Goal: Task Accomplishment & Management: Complete application form

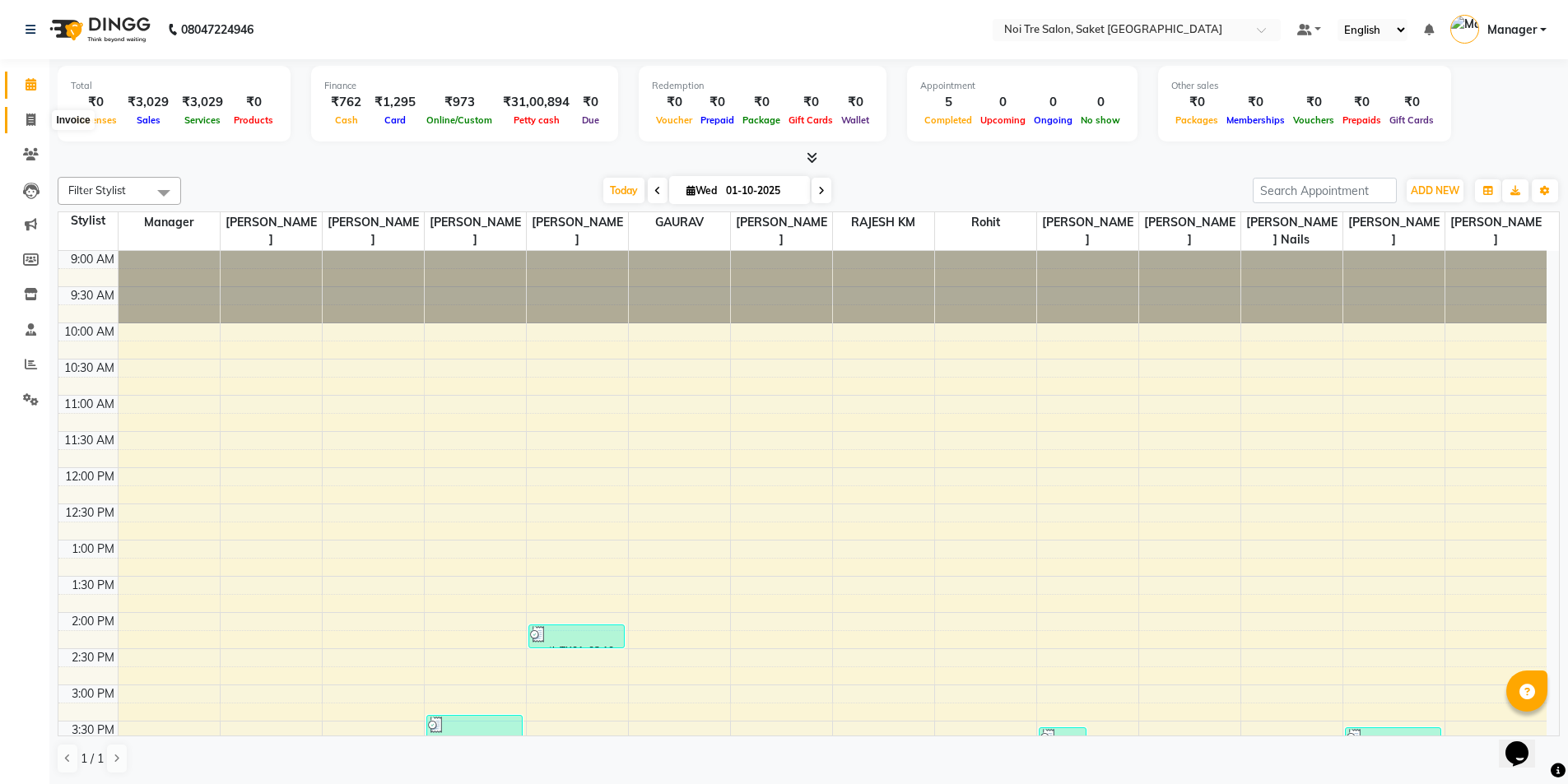
click at [32, 119] on icon at bounding box center [30, 120] width 9 height 12
select select "service"
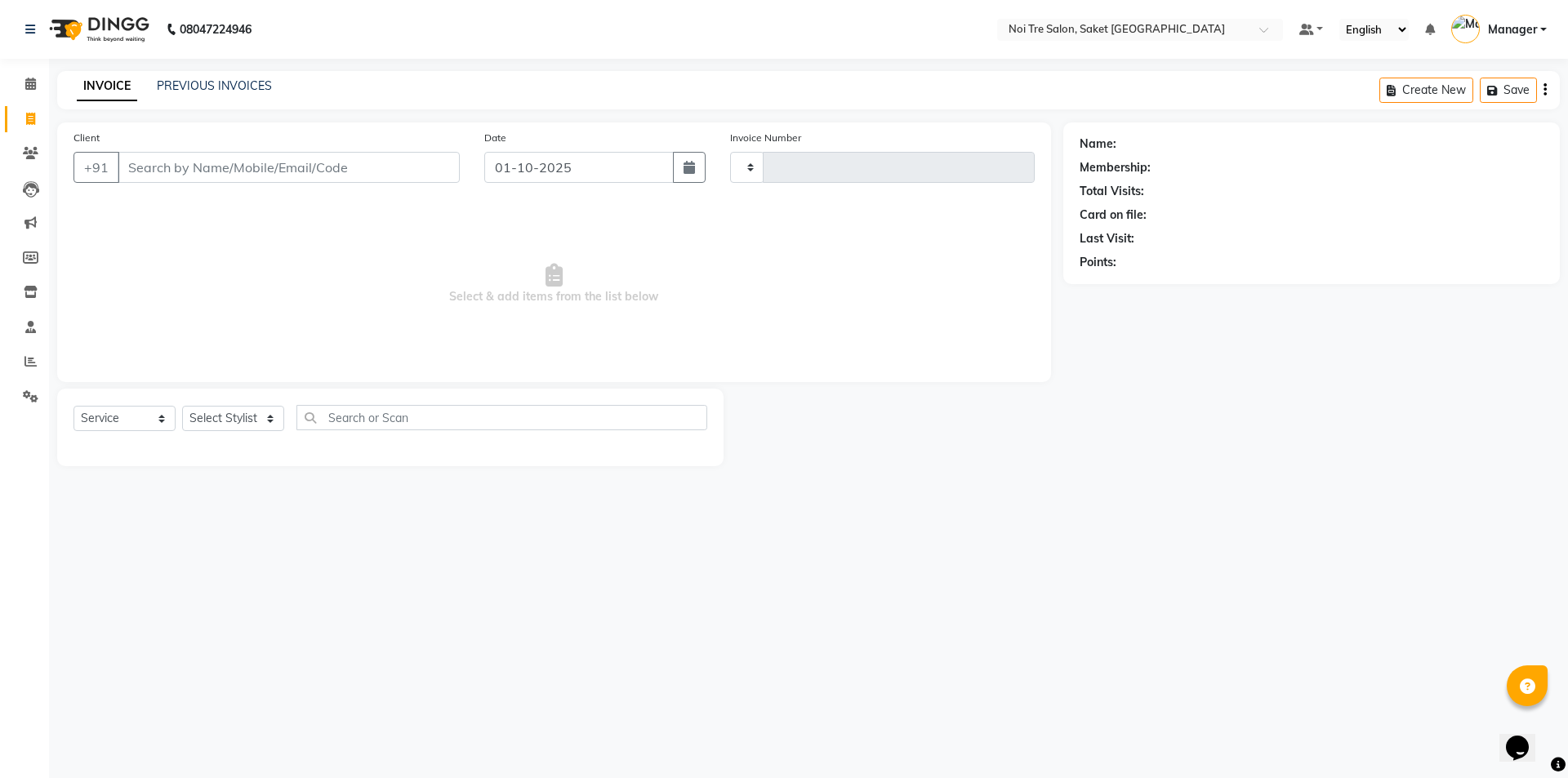
type input "2009"
select select "4899"
click at [224, 414] on select "Select Stylist AMIT [PERSON_NAME] [PERSON_NAME] Manager [PERSON_NAME] KM [PERSO…" at bounding box center [233, 419] width 102 height 26
select select "62634"
click at [183, 406] on select "Select Stylist AMIT [PERSON_NAME] [PERSON_NAME] Manager [PERSON_NAME] KM [PERSO…" at bounding box center [233, 419] width 102 height 26
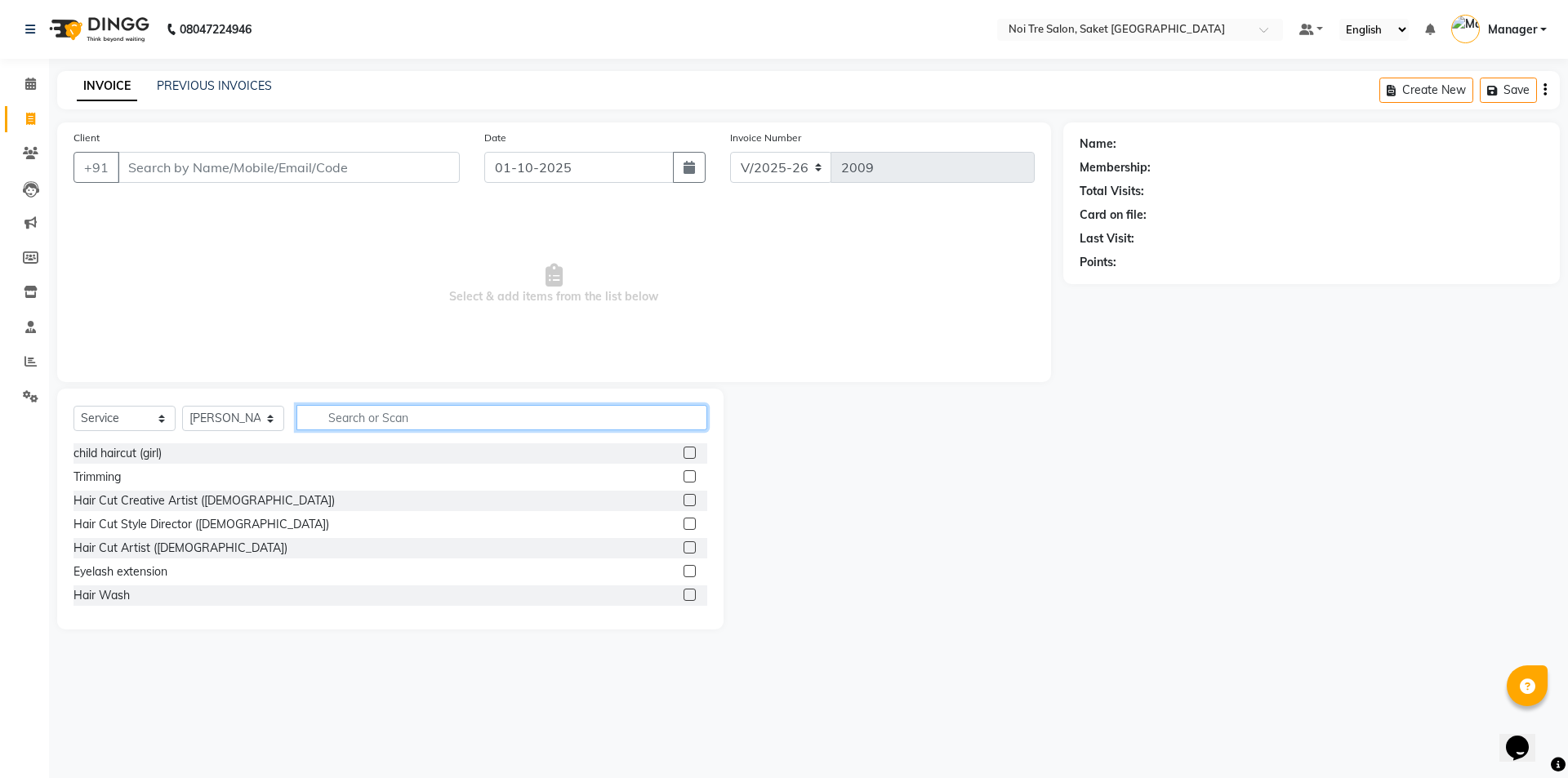
click at [358, 420] on input "text" at bounding box center [501, 418] width 410 height 26
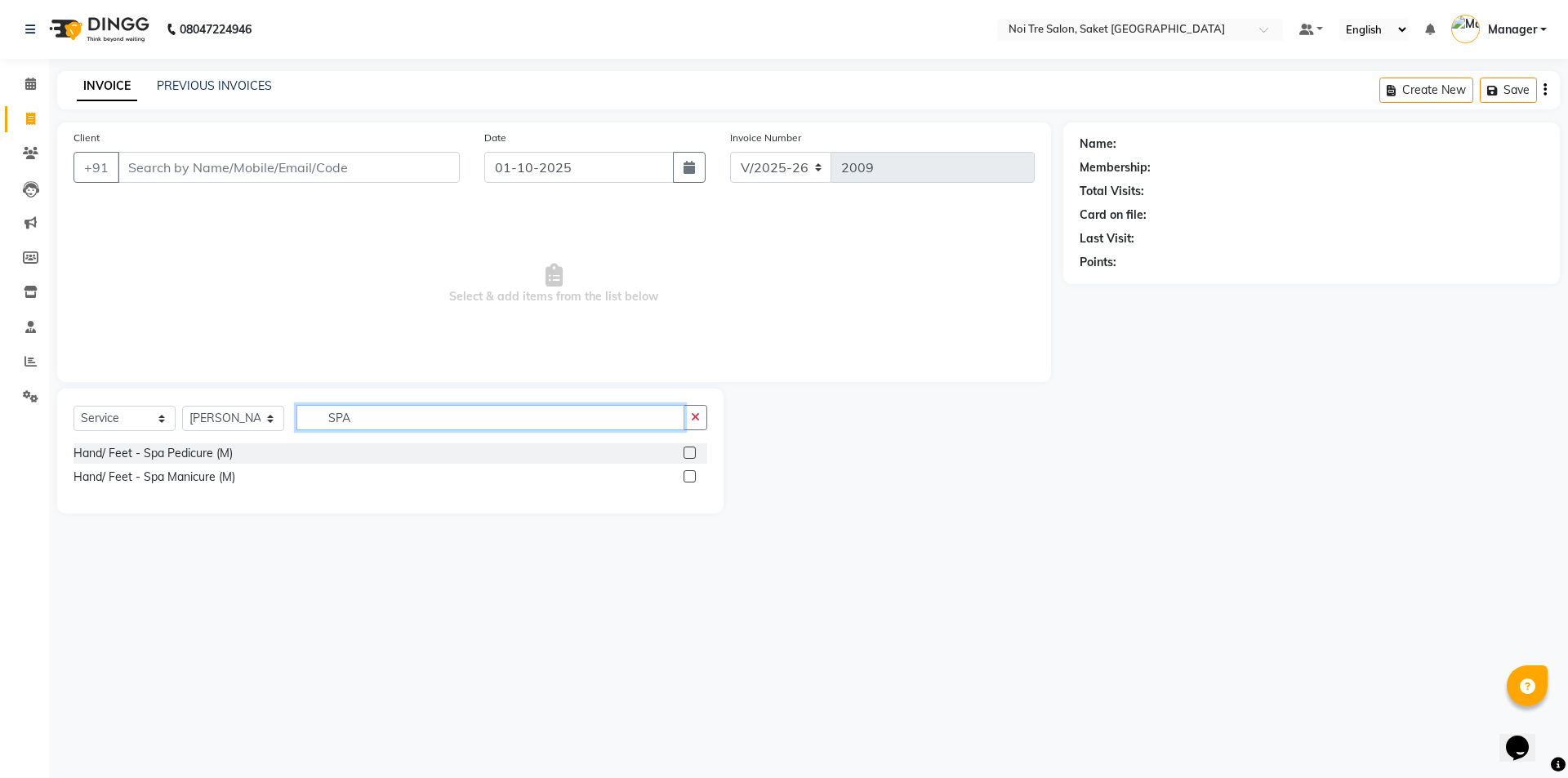
type input "SPA"
click at [693, 451] on label at bounding box center [690, 452] width 12 height 12
click at [693, 451] on input "checkbox" at bounding box center [689, 453] width 10 height 10
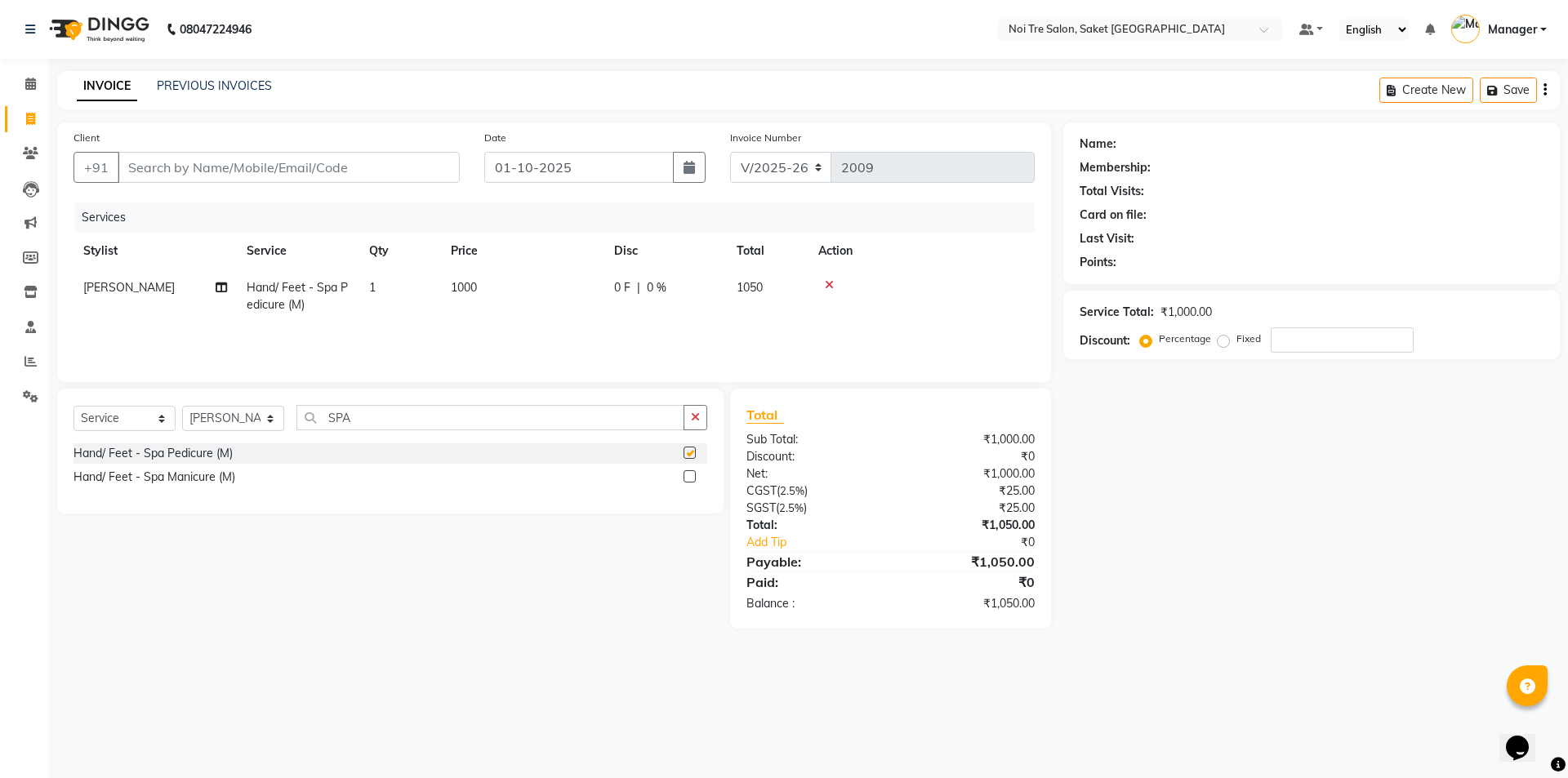
checkbox input "false"
click at [350, 171] on input "Client" at bounding box center [288, 167] width 342 height 31
type input "A"
type input "0"
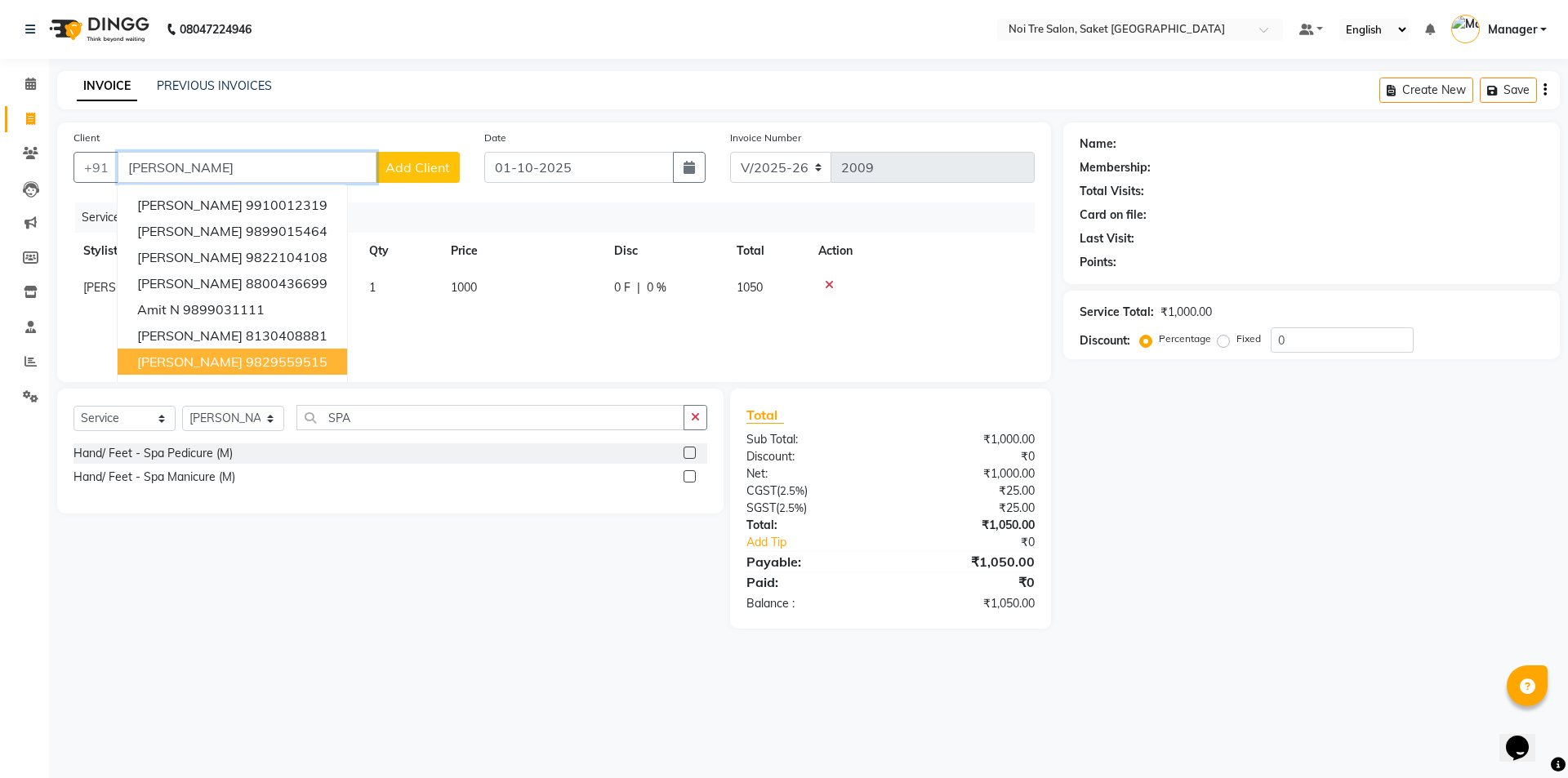
click at [246, 366] on ngb-highlight "9829559515" at bounding box center [286, 362] width 81 height 16
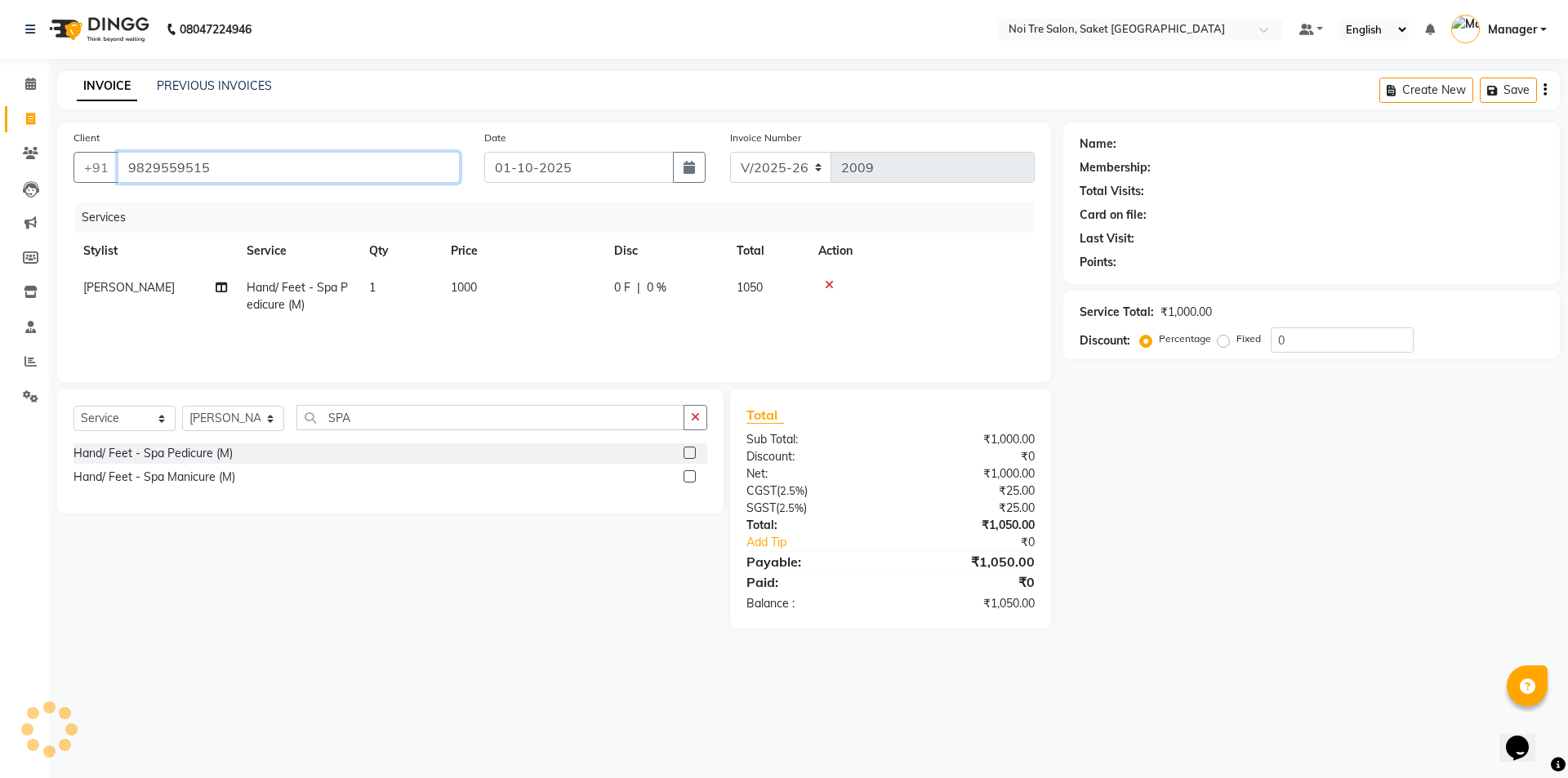
type input "9829559515"
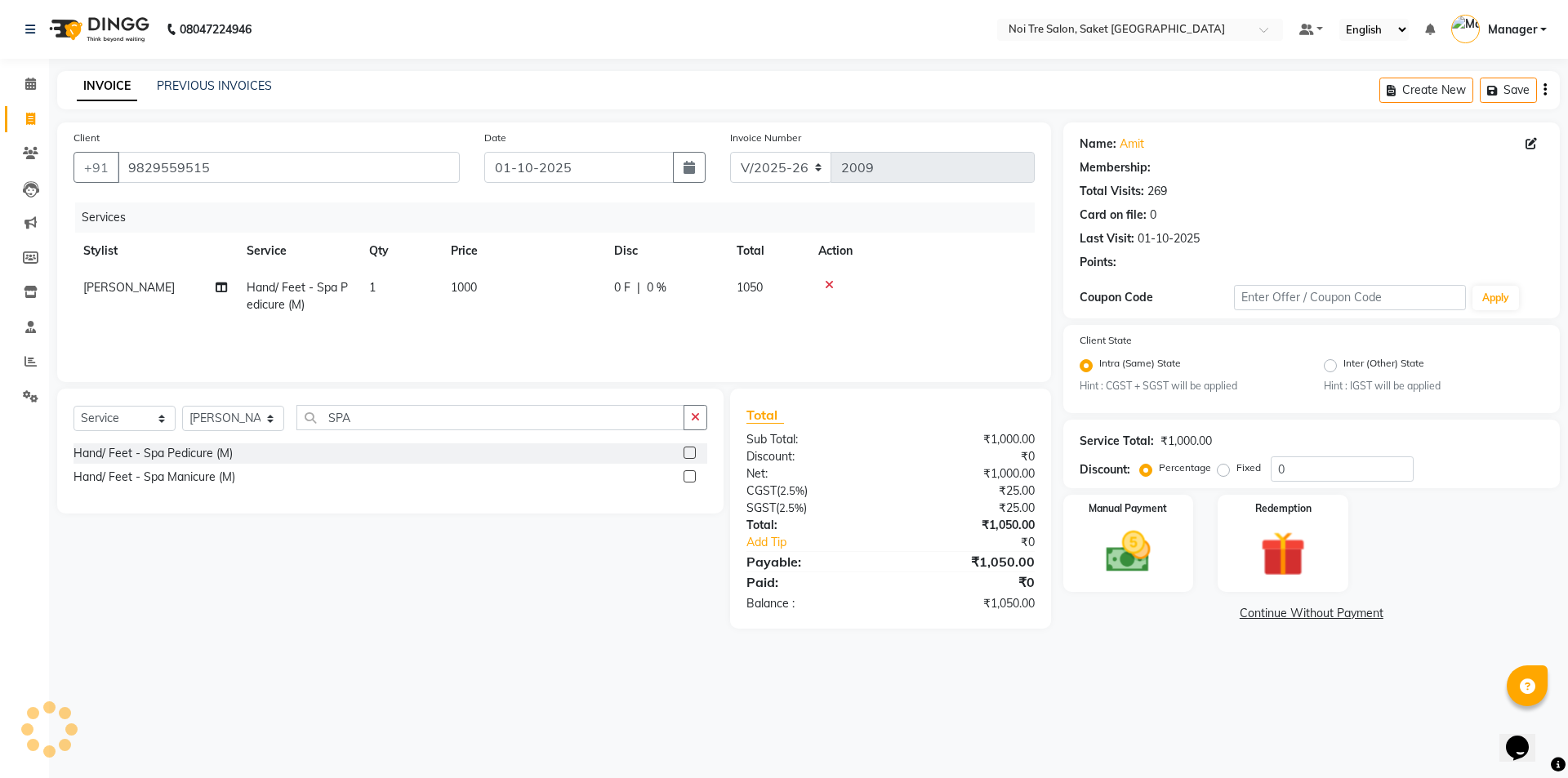
select select "1: Object"
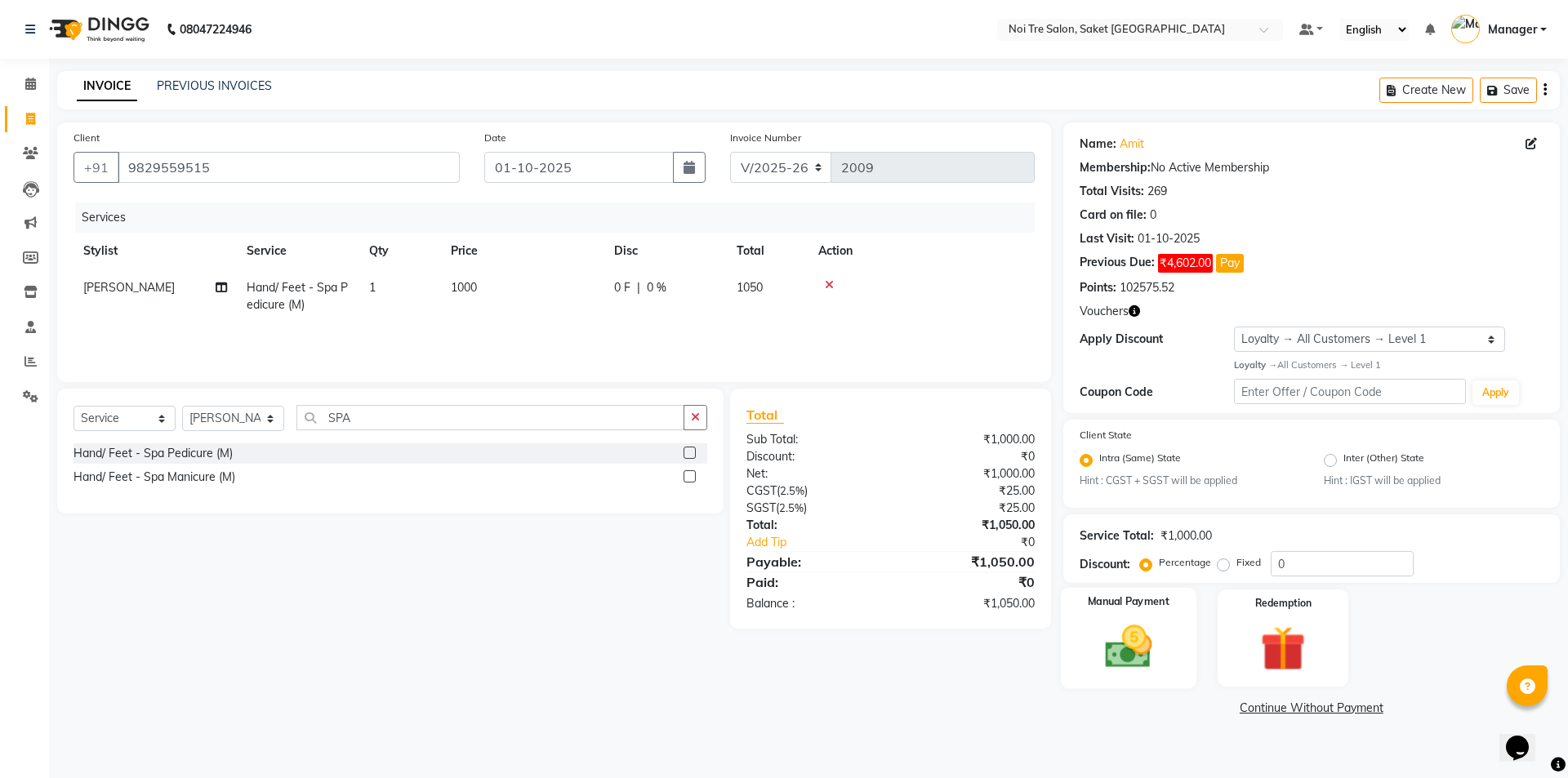
click at [1116, 625] on img at bounding box center [1128, 646] width 76 height 54
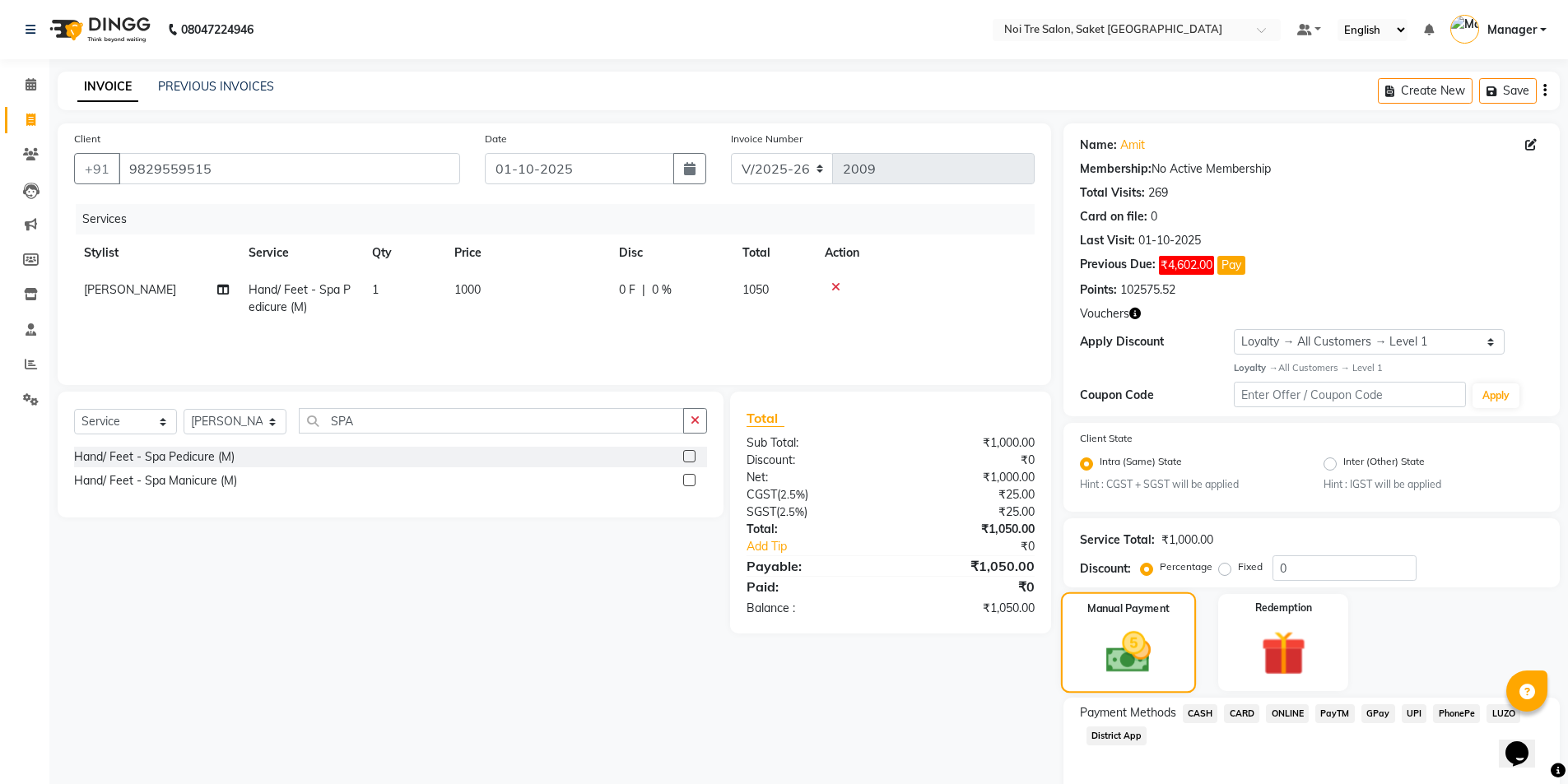
scroll to position [71, 0]
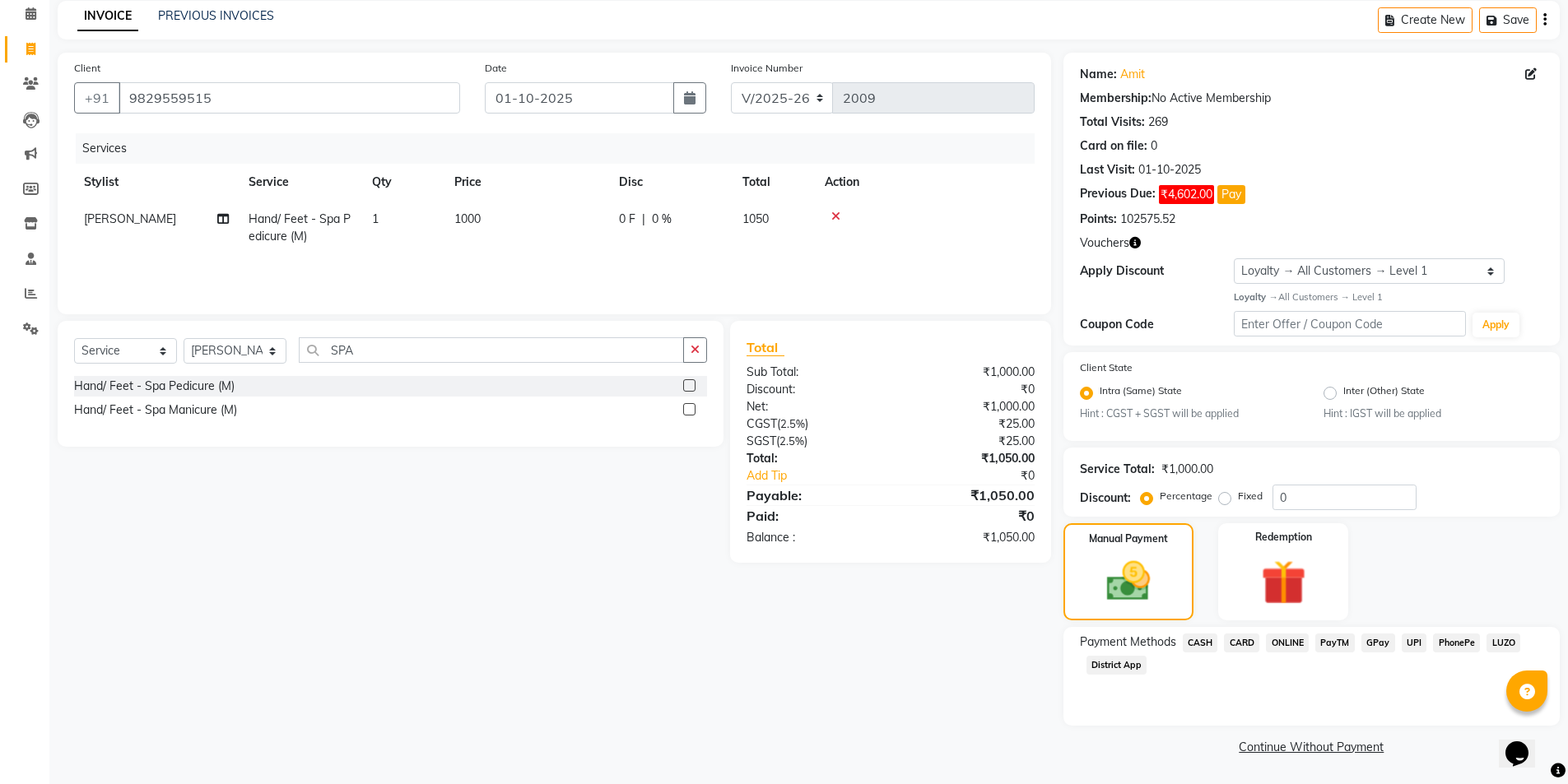
click at [1194, 636] on span "CASH" at bounding box center [1200, 643] width 35 height 19
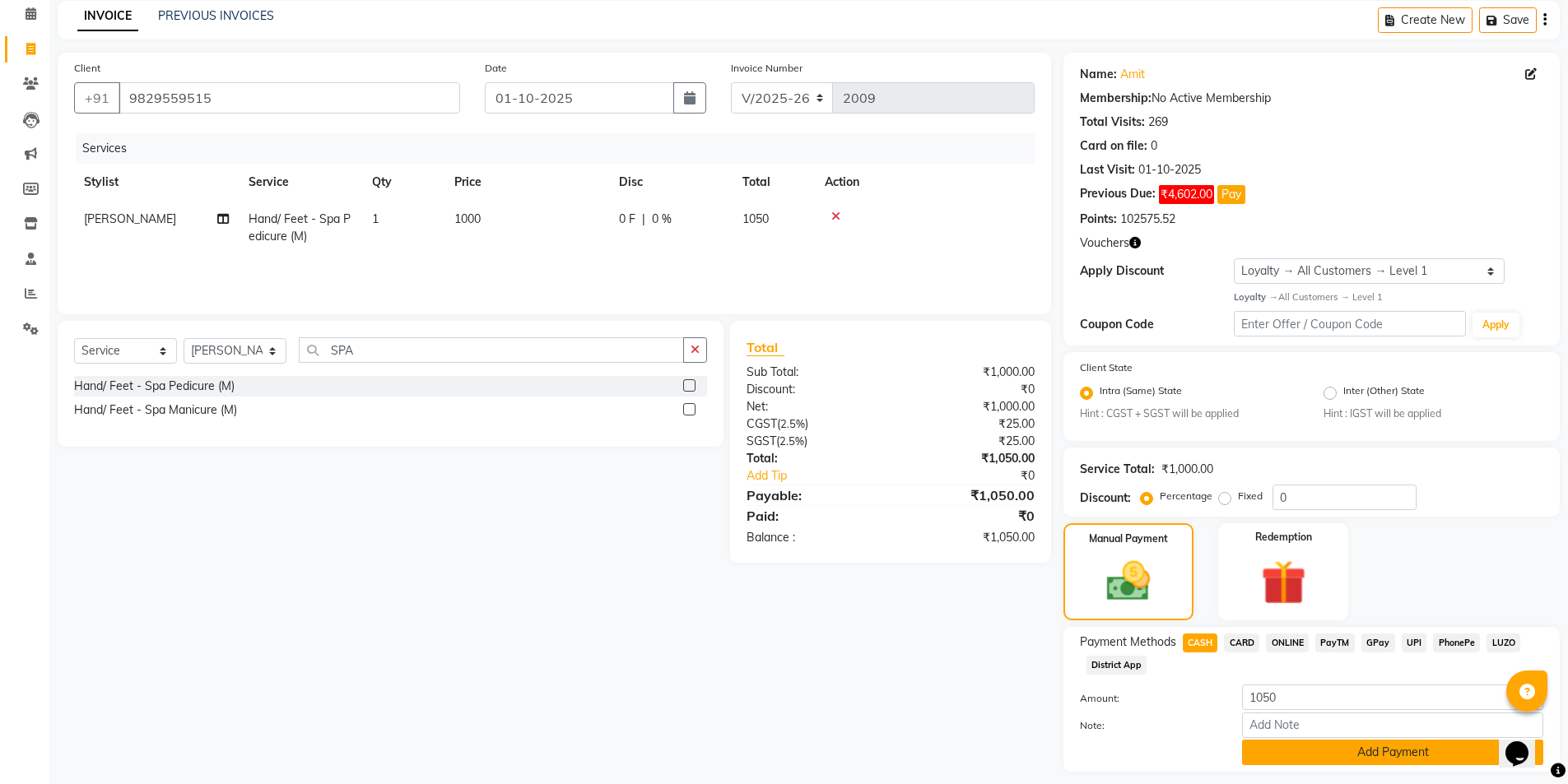
click at [1291, 751] on button "Add Payment" at bounding box center [1393, 753] width 302 height 26
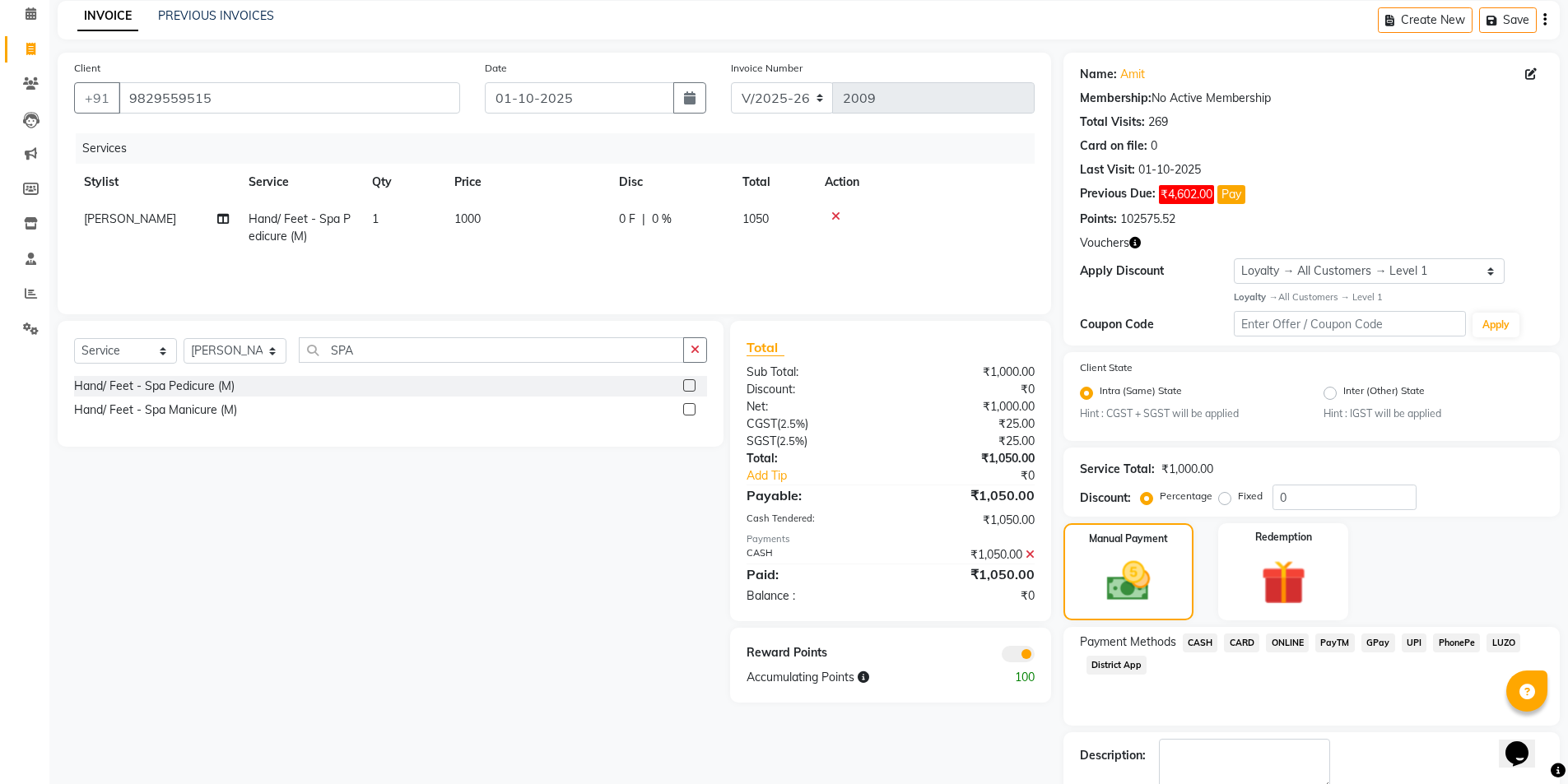
scroll to position [164, 0]
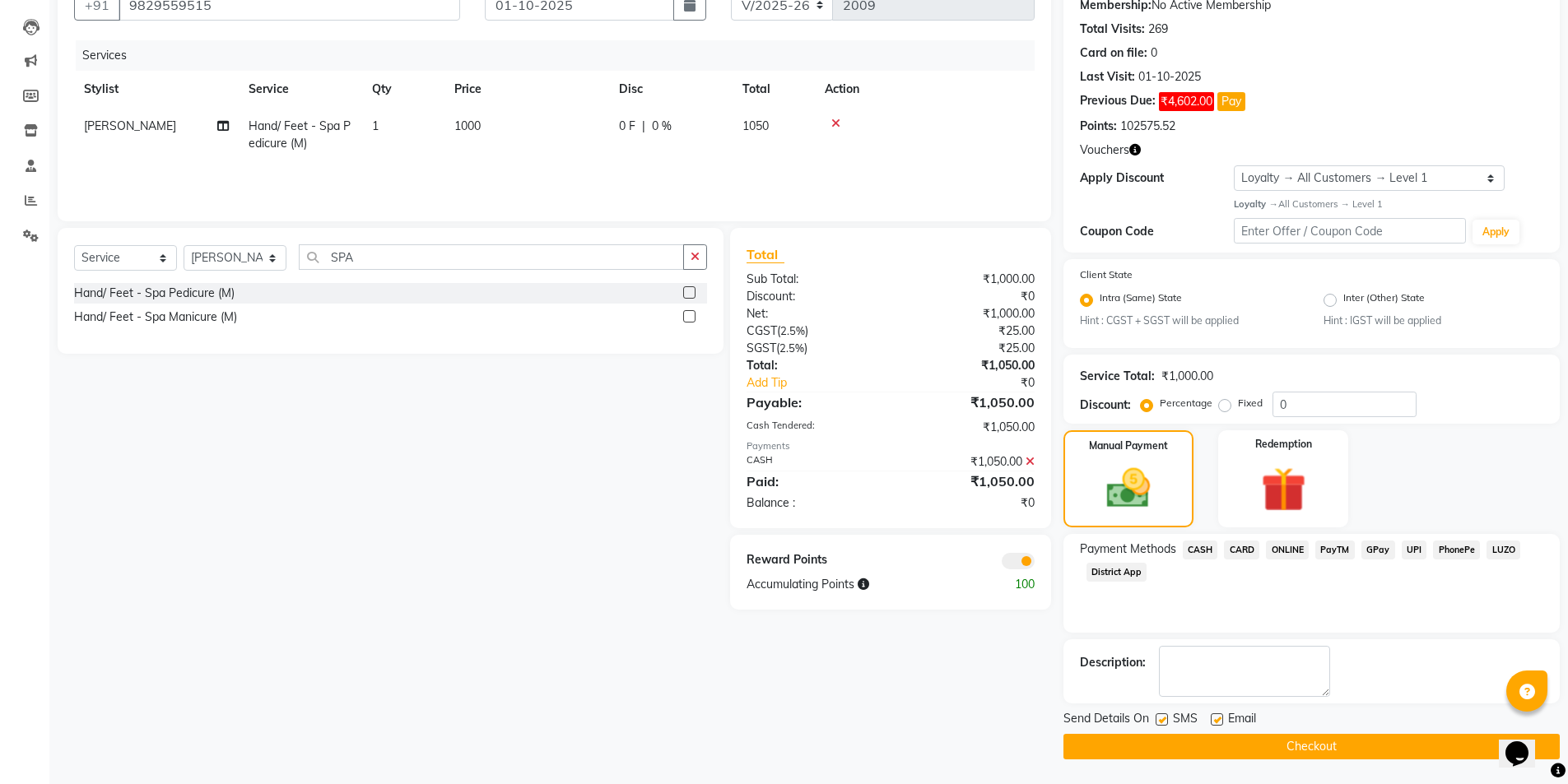
click at [1277, 739] on button "Checkout" at bounding box center [1311, 747] width 497 height 26
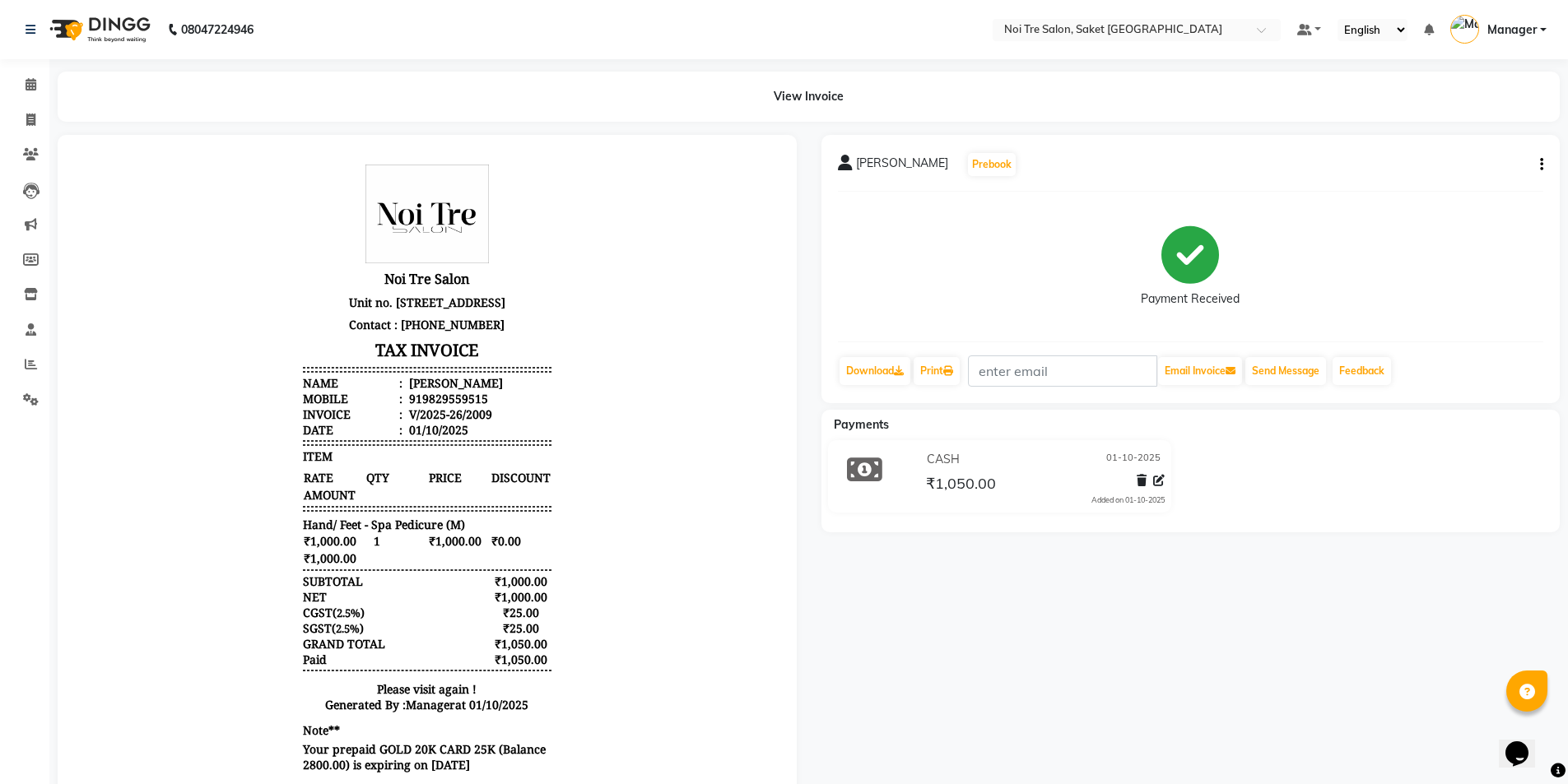
scroll to position [13, 0]
